Goal: Task Accomplishment & Management: Manage account settings

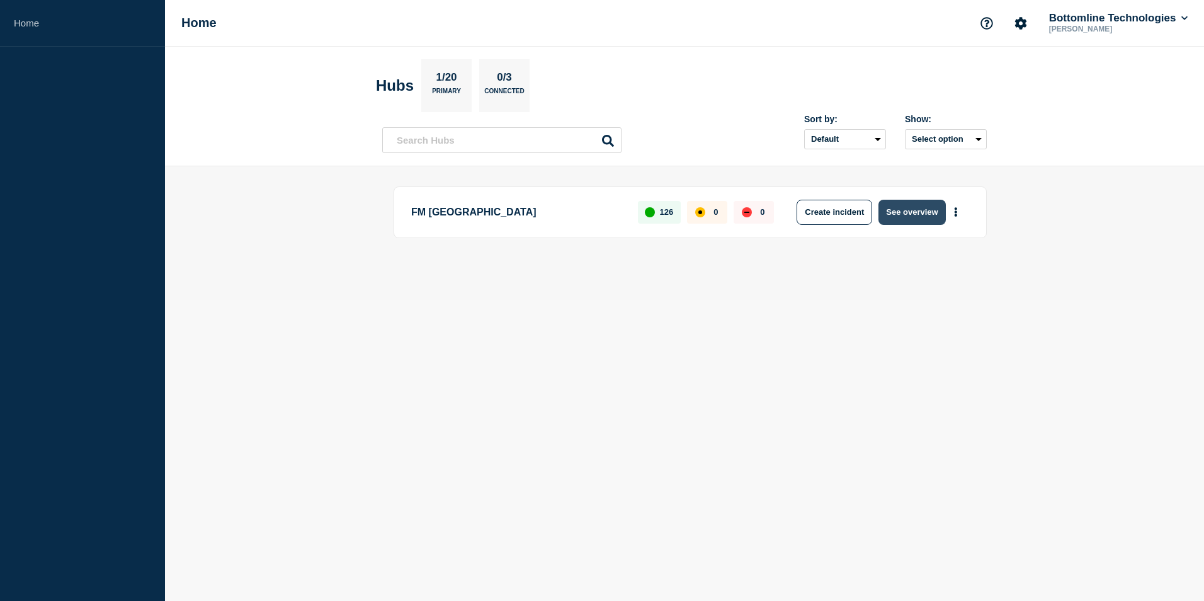
click at [895, 215] on button "See overview" at bounding box center [911, 212] width 67 height 25
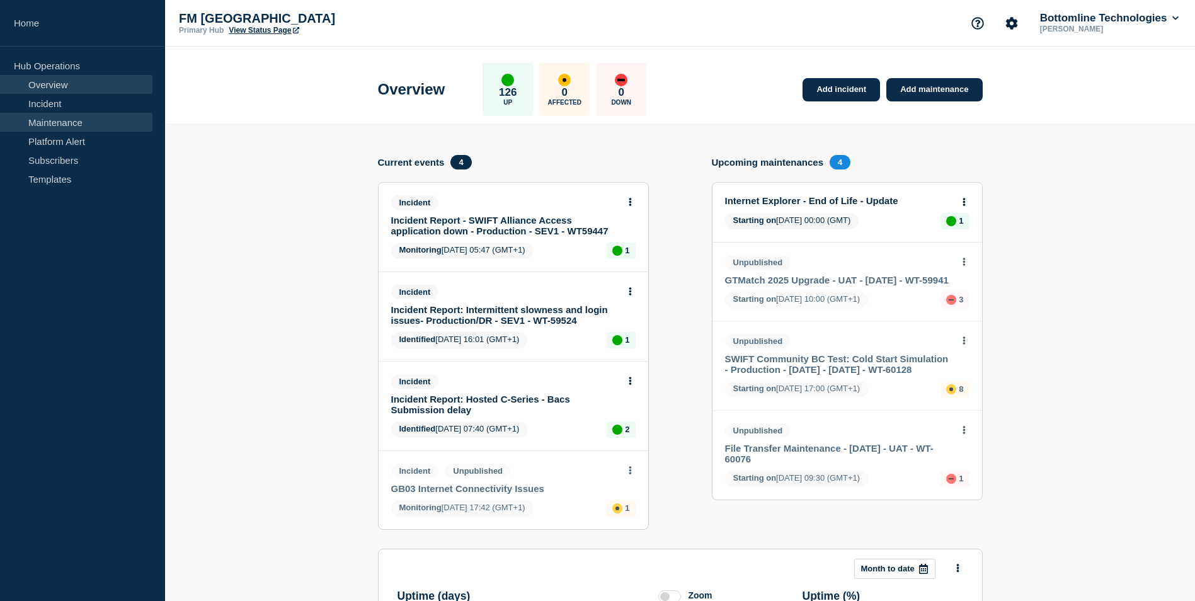
click at [99, 124] on link "Maintenance" at bounding box center [76, 122] width 152 height 19
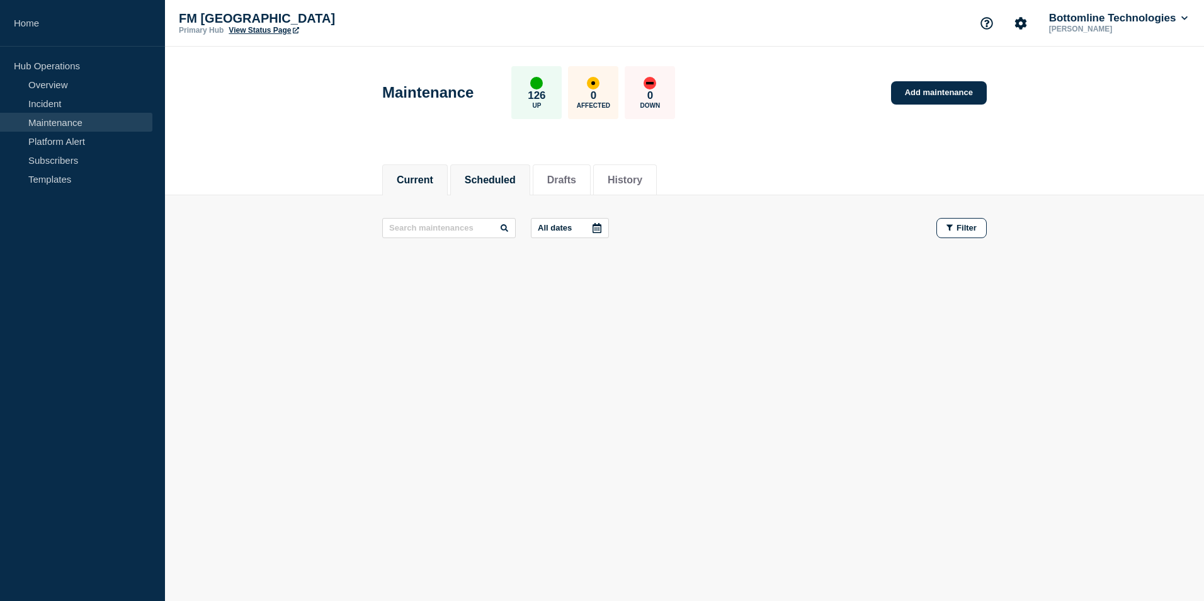
click at [504, 186] on li "Scheduled" at bounding box center [490, 179] width 80 height 31
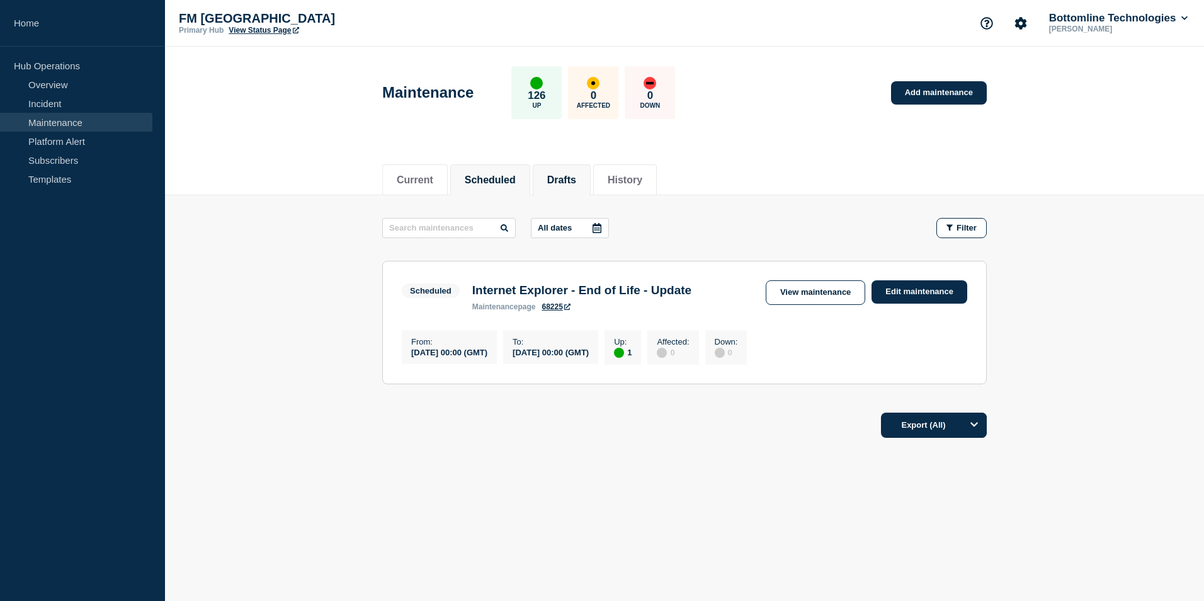
click at [571, 174] on button "Drafts" at bounding box center [561, 179] width 29 height 11
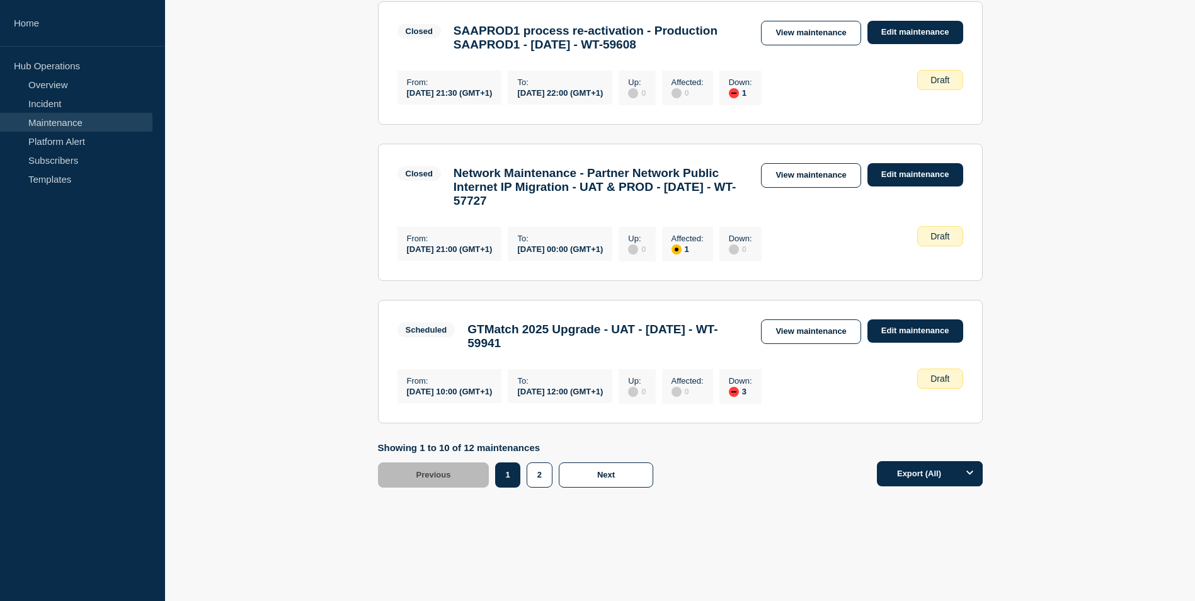
scroll to position [1322, 0]
drag, startPoint x: 624, startPoint y: 340, endPoint x: 567, endPoint y: 340, distance: 57.3
click at [567, 340] on h3 "GTMatch 2025 Upgrade - UAT - [DATE] - WT-59941" at bounding box center [607, 336] width 281 height 28
drag, startPoint x: 567, startPoint y: 340, endPoint x: 596, endPoint y: 346, distance: 29.5
copy h3 "WT-59941"
